Goal: Information Seeking & Learning: Learn about a topic

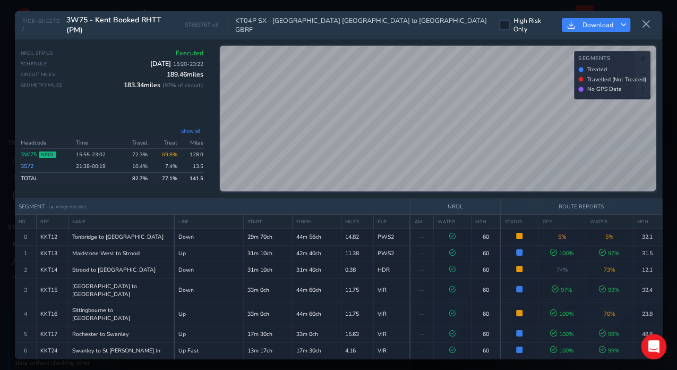
scroll to position [318, 0]
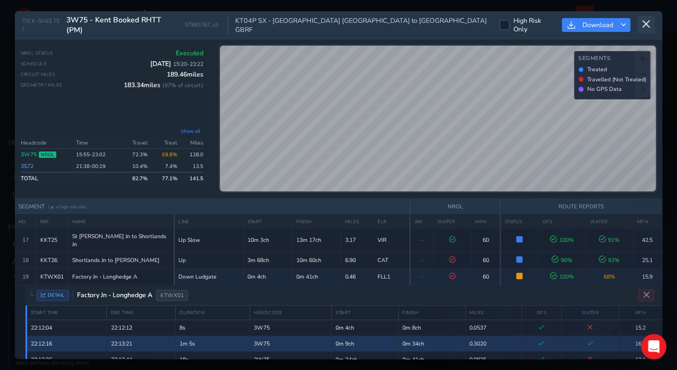
click at [642, 29] on button at bounding box center [646, 25] width 17 height 18
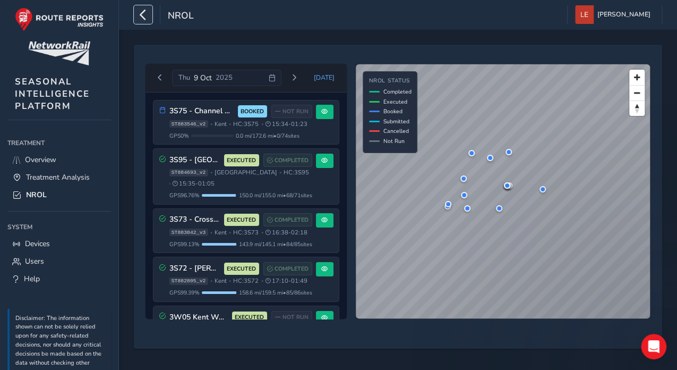
click at [142, 17] on icon "button" at bounding box center [143, 14] width 11 height 19
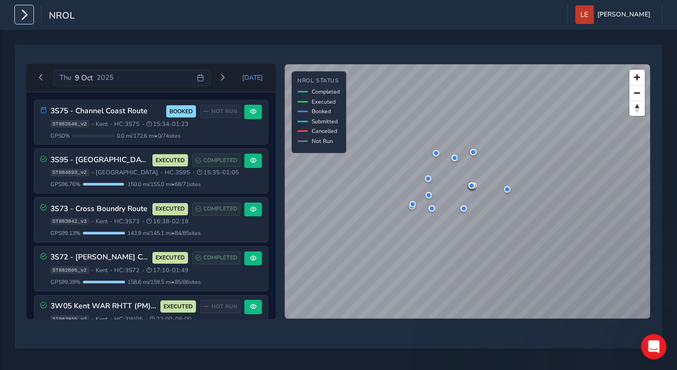
click at [29, 18] on icon "button" at bounding box center [24, 14] width 11 height 19
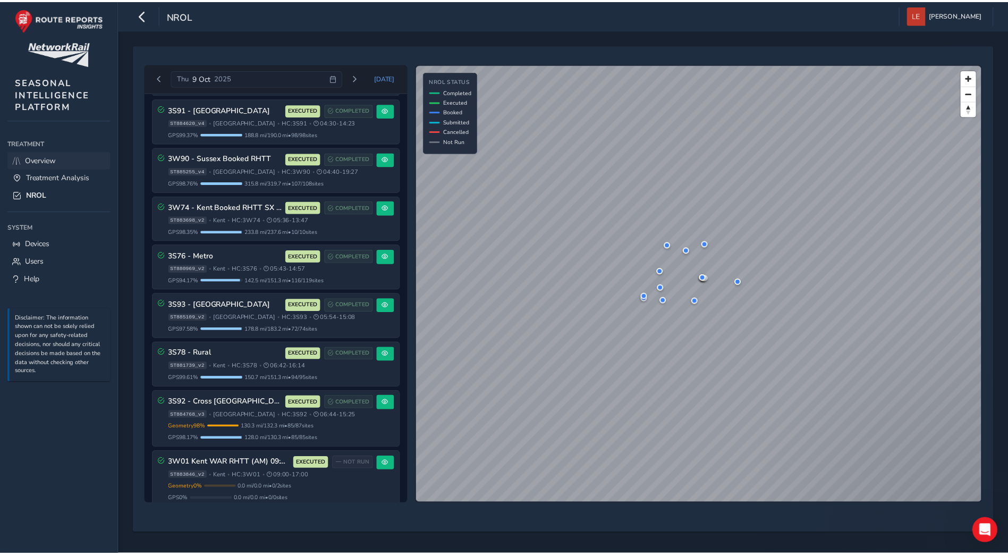
scroll to position [336, 0]
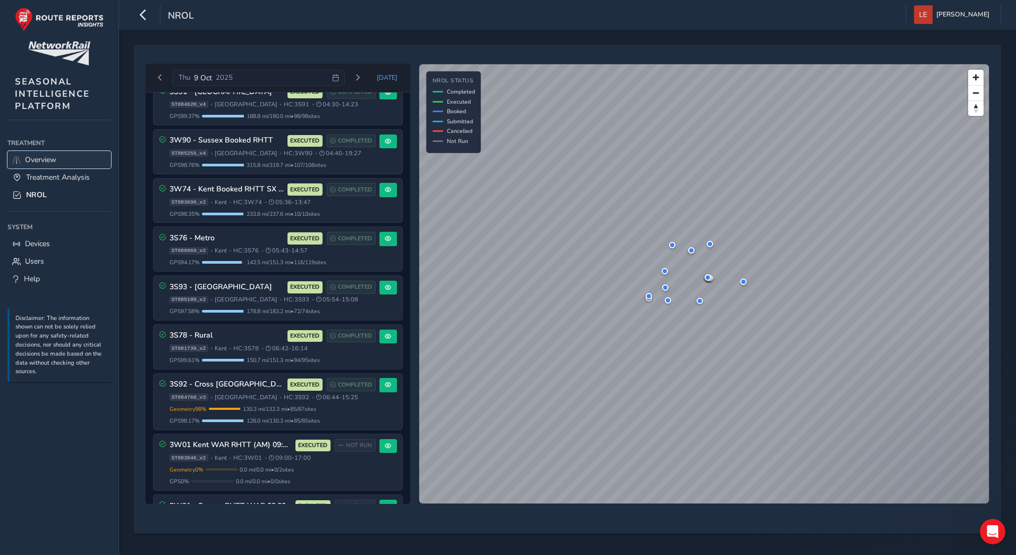
click at [30, 156] on span "Overview" at bounding box center [40, 160] width 31 height 10
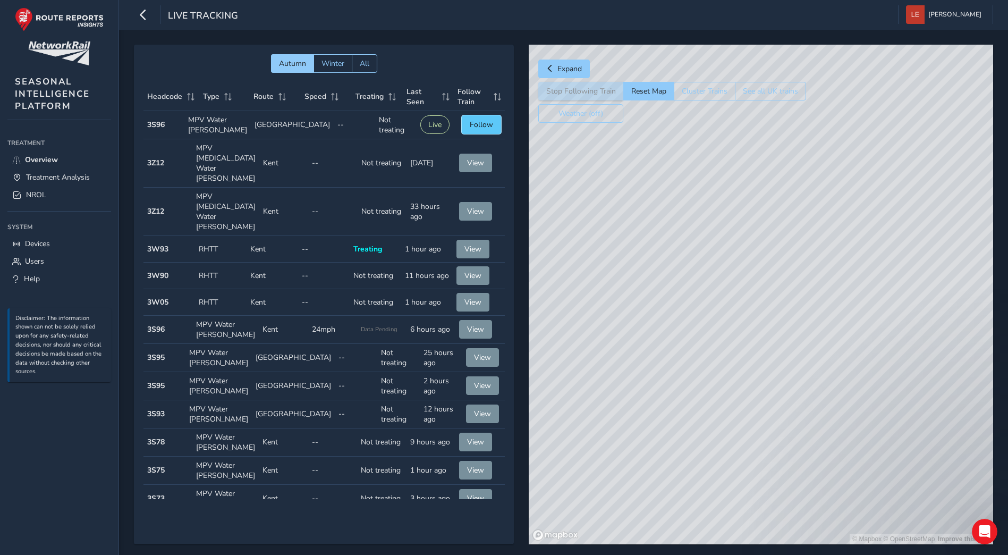
click at [470, 120] on span "Follow" at bounding box center [481, 125] width 23 height 10
drag, startPoint x: 784, startPoint y: 295, endPoint x: 830, endPoint y: 296, distance: 46.8
click at [677, 296] on div "© Mapbox © OpenStreetMap Improve this map © Maxar" at bounding box center [761, 294] width 464 height 499
drag, startPoint x: 830, startPoint y: 307, endPoint x: 714, endPoint y: 308, distance: 116.3
click at [677, 308] on div "© Mapbox © OpenStreetMap Improve this map © Maxar" at bounding box center [761, 294] width 464 height 499
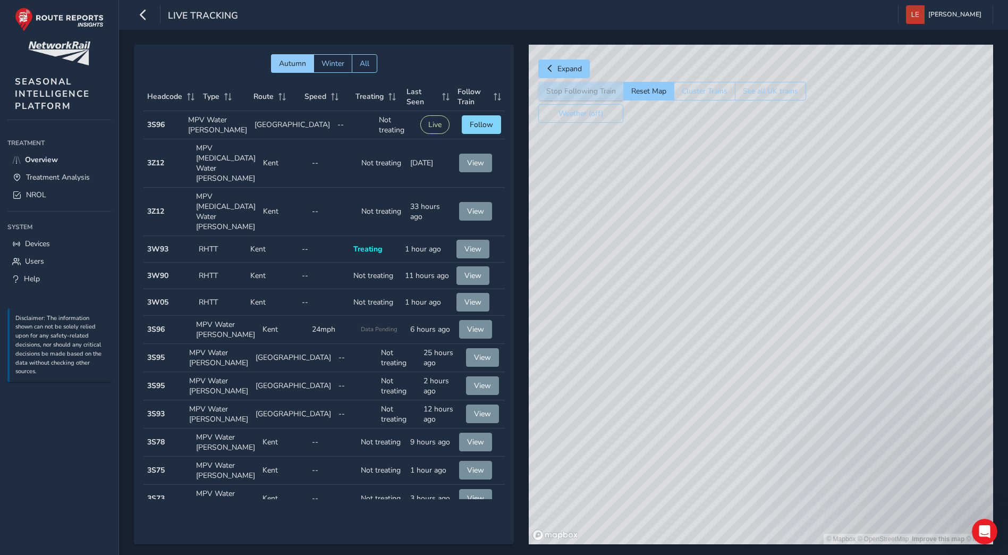
drag, startPoint x: 698, startPoint y: 350, endPoint x: 780, endPoint y: 209, distance: 162.8
click at [677, 209] on div "© Mapbox © OpenStreetMap Improve this map © Maxar" at bounding box center [761, 294] width 464 height 499
drag, startPoint x: 739, startPoint y: 345, endPoint x: 902, endPoint y: 245, distance: 191.1
click at [677, 245] on div "© Mapbox © OpenStreetMap Improve this map" at bounding box center [761, 294] width 464 height 499
drag, startPoint x: 685, startPoint y: 353, endPoint x: 907, endPoint y: 279, distance: 234.7
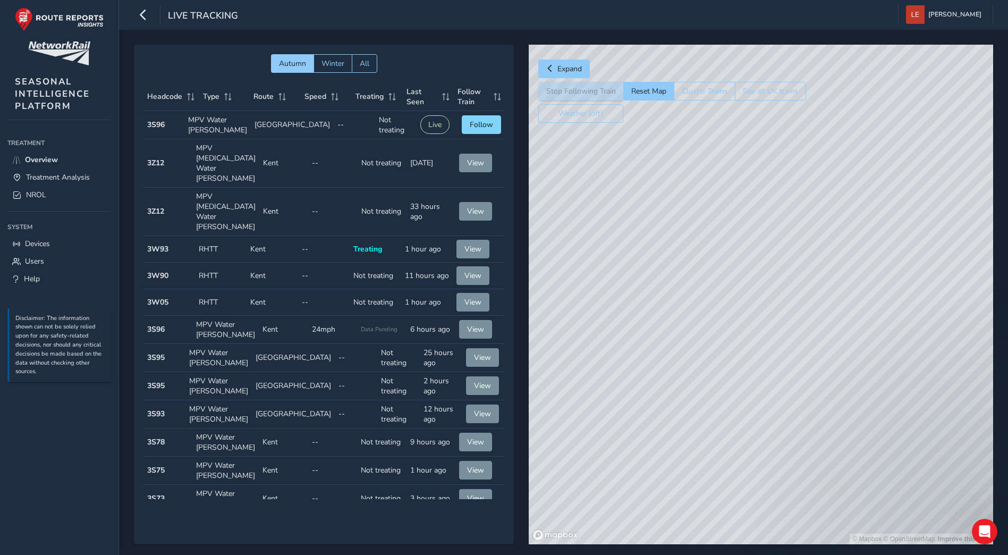
click at [677, 279] on div "© Mapbox © OpenStreetMap Improve this map" at bounding box center [761, 294] width 464 height 499
click at [677, 173] on div "© Mapbox © OpenStreetMap Improve this map" at bounding box center [761, 294] width 464 height 499
drag, startPoint x: 636, startPoint y: 358, endPoint x: 856, endPoint y: 230, distance: 253.8
click at [677, 230] on div "© Mapbox © OpenStreetMap Improve this map" at bounding box center [761, 294] width 464 height 499
drag, startPoint x: 818, startPoint y: 263, endPoint x: 809, endPoint y: 290, distance: 28.6
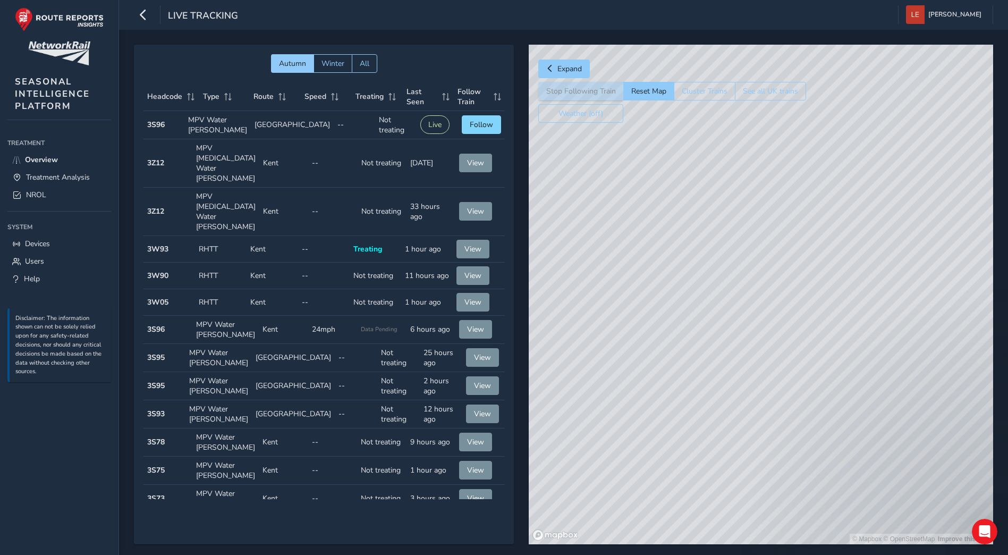
click at [677, 290] on div "© Mapbox © OpenStreetMap Improve this map" at bounding box center [761, 294] width 464 height 499
drag, startPoint x: 864, startPoint y: 212, endPoint x: 787, endPoint y: 352, distance: 159.5
click at [677, 352] on div "© Mapbox © OpenStreetMap Improve this map" at bounding box center [761, 294] width 464 height 499
drag, startPoint x: 923, startPoint y: 223, endPoint x: 854, endPoint y: 324, distance: 121.9
click at [677, 324] on div "© Mapbox © OpenStreetMap Improve this map" at bounding box center [761, 294] width 464 height 499
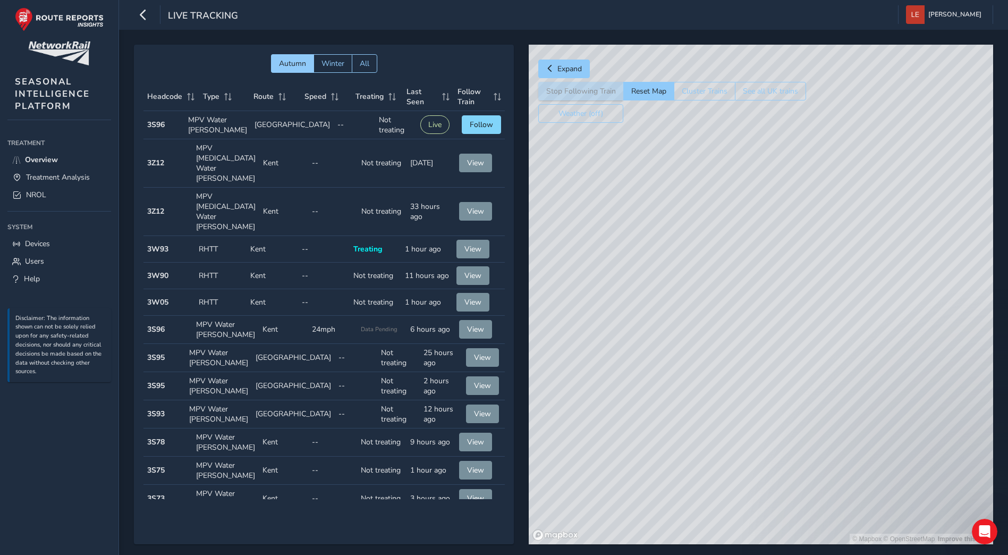
drag, startPoint x: 896, startPoint y: 222, endPoint x: 796, endPoint y: 369, distance: 178.3
click at [677, 369] on div "© Mapbox © OpenStreetMap Improve this map" at bounding box center [761, 294] width 464 height 499
drag, startPoint x: 905, startPoint y: 236, endPoint x: 815, endPoint y: 393, distance: 180.1
click at [677, 369] on div "© Mapbox © OpenStreetMap Improve this map" at bounding box center [761, 294] width 464 height 499
drag, startPoint x: 922, startPoint y: 258, endPoint x: 823, endPoint y: 428, distance: 196.6
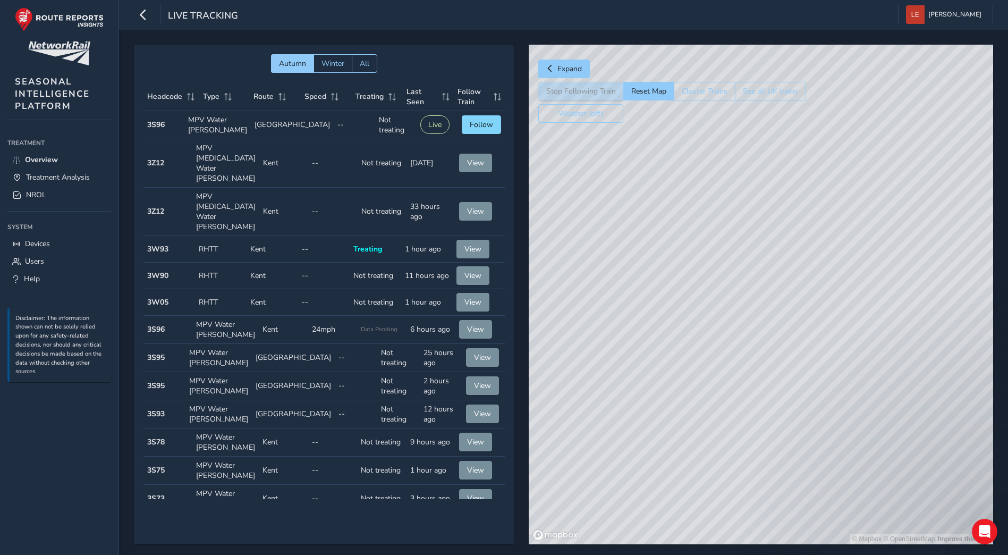
click at [677, 369] on div "© Mapbox © OpenStreetMap Improve this map" at bounding box center [761, 294] width 464 height 499
drag, startPoint x: 914, startPoint y: 251, endPoint x: 869, endPoint y: 376, distance: 132.1
click at [677, 369] on div "© Mapbox © OpenStreetMap Improve this map" at bounding box center [761, 294] width 464 height 499
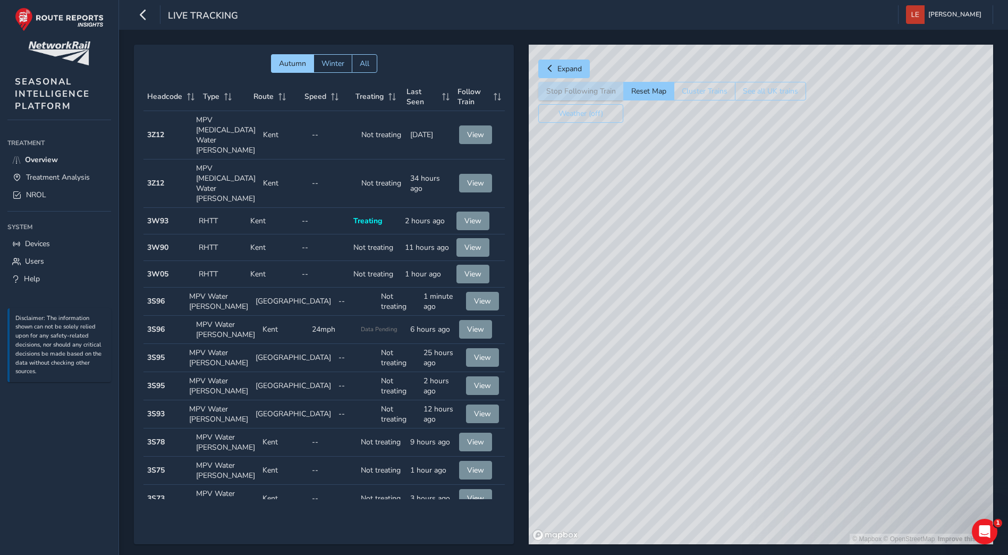
drag, startPoint x: 869, startPoint y: 376, endPoint x: 659, endPoint y: 336, distance: 213.6
click at [659, 336] on div "© Mapbox © OpenStreetMap Improve this map" at bounding box center [761, 294] width 464 height 499
click at [364, 62] on span "All" at bounding box center [365, 63] width 10 height 10
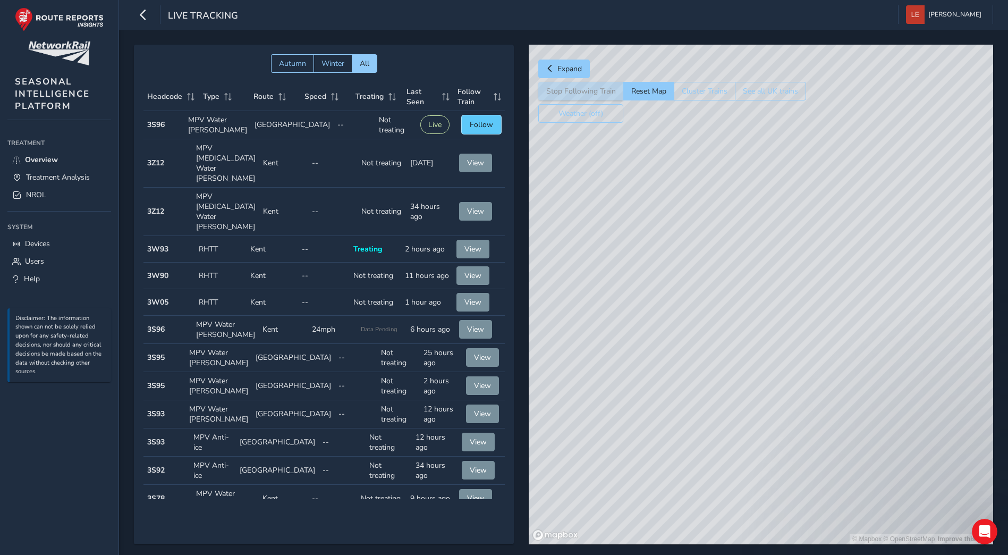
click at [472, 131] on button "Follow" at bounding box center [481, 124] width 39 height 19
